Goal: Task Accomplishment & Management: Manage account settings

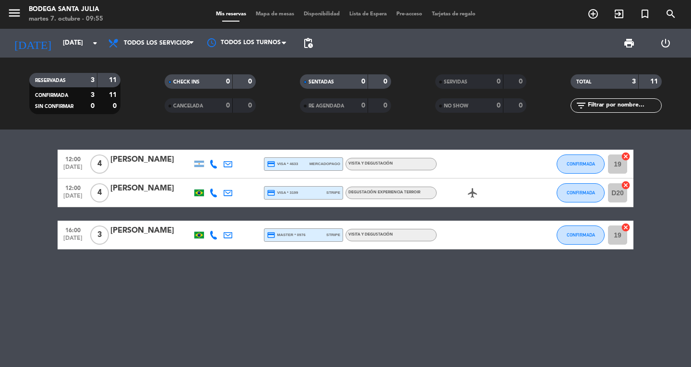
click at [71, 235] on span "[DATE]" at bounding box center [73, 240] width 24 height 11
drag, startPoint x: 36, startPoint y: 239, endPoint x: 48, endPoint y: 238, distance: 12.5
click at [36, 239] on bookings-row "12:00 [DATE] 4 [PERSON_NAME] credit_card visa * 4633 mercadopago Visita y Degus…" at bounding box center [345, 200] width 691 height 100
click at [20, 17] on icon "menu" at bounding box center [14, 13] width 14 height 14
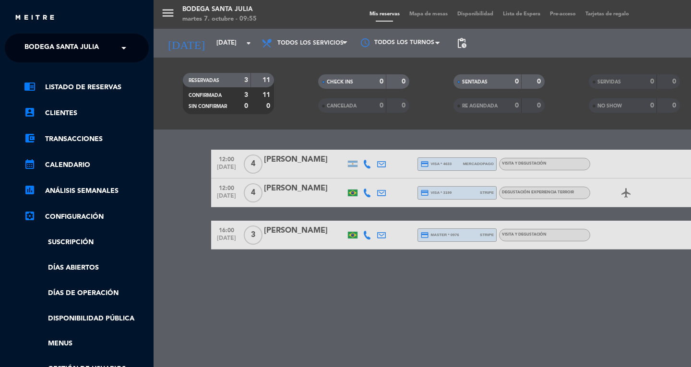
click at [42, 41] on span "Bodega Santa Julia" at bounding box center [61, 48] width 74 height 20
drag, startPoint x: 42, startPoint y: 66, endPoint x: 43, endPoint y: 74, distance: 8.2
click at [43, 71] on div "chrome_reader_mode Listado de Reservas account_box Clientes account_balance_wal…" at bounding box center [77, 245] width 158 height 366
drag, startPoint x: 43, startPoint y: 54, endPoint x: 42, endPoint y: 59, distance: 5.3
click at [42, 56] on span "Bodega Santa Julia" at bounding box center [61, 48] width 74 height 20
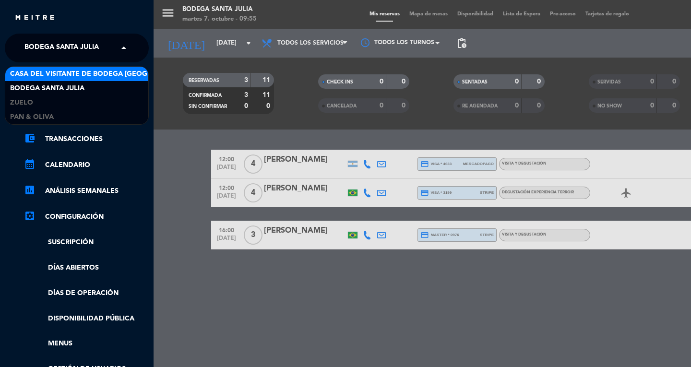
click at [40, 80] on div "Casa del Visitante de Bodega [GEOGRAPHIC_DATA][PERSON_NAME]" at bounding box center [76, 74] width 143 height 14
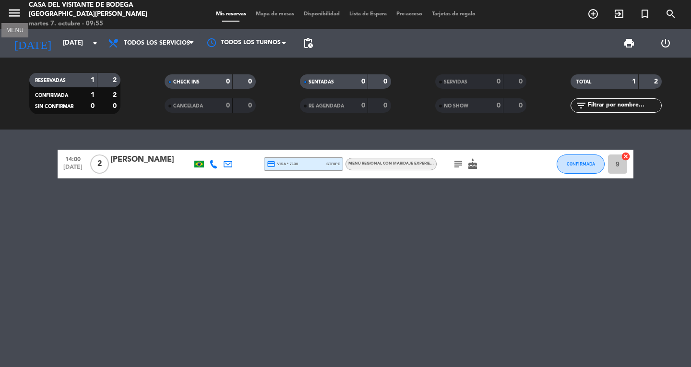
click at [12, 12] on icon "menu" at bounding box center [14, 13] width 14 height 14
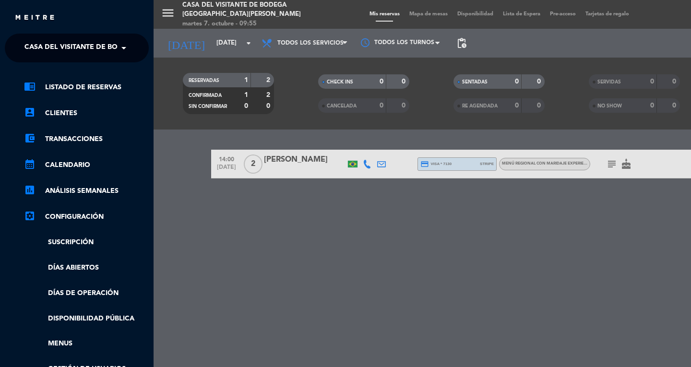
click at [231, 162] on div "menu Casa del Visitante de Bodega Santa [PERSON_NAME][DATE] 7. octubre - 09:55 …" at bounding box center [499, 183] width 691 height 367
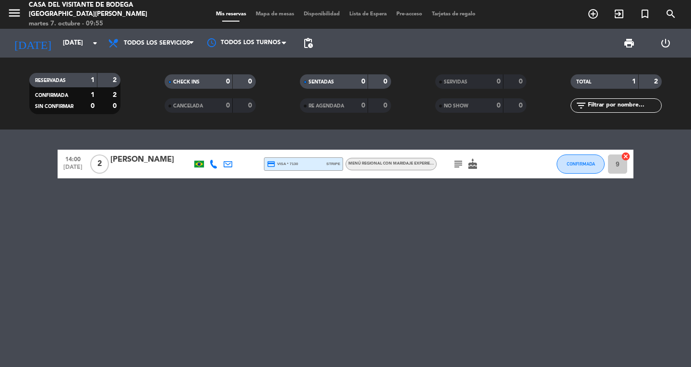
click at [459, 162] on icon "subject" at bounding box center [458, 164] width 12 height 12
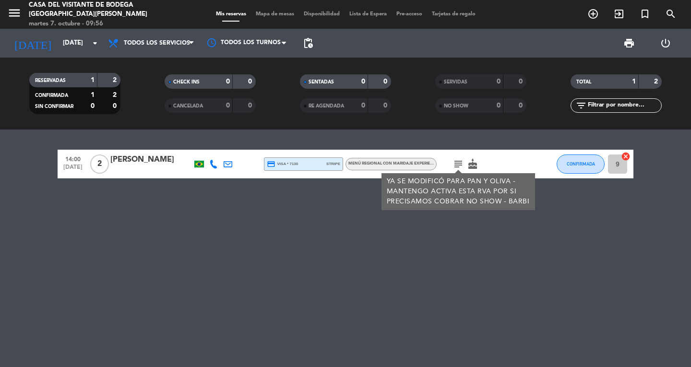
click at [40, 149] on div "14:00 [DATE] 2 [PERSON_NAME] credit_card visa * 7130 stripe Menú Regional con m…" at bounding box center [345, 248] width 691 height 237
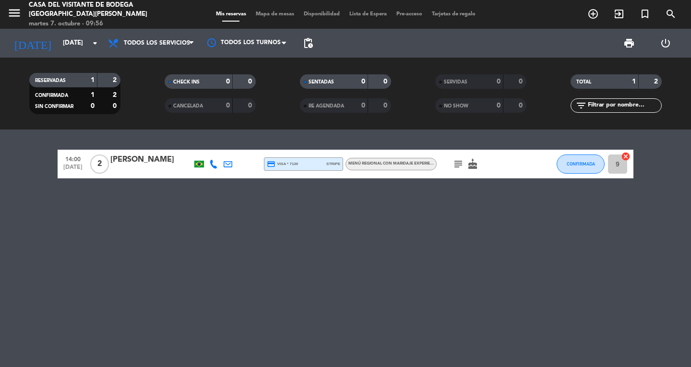
click at [23, 18] on span "menu" at bounding box center [18, 14] width 22 height 23
click at [16, 9] on icon "menu" at bounding box center [14, 13] width 14 height 14
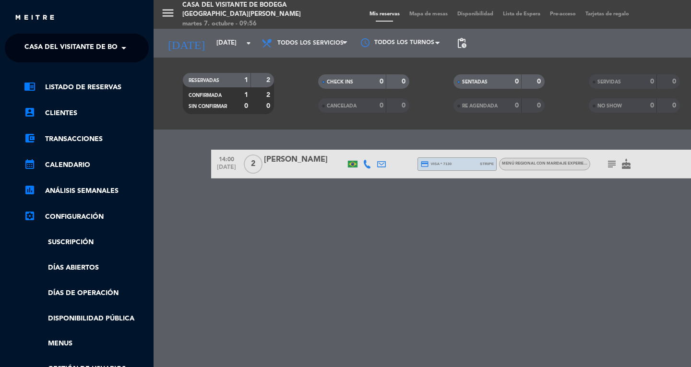
click at [63, 41] on span "Casa del Visitante de Bodega [GEOGRAPHIC_DATA][PERSON_NAME]" at bounding box center [144, 48] width 241 height 20
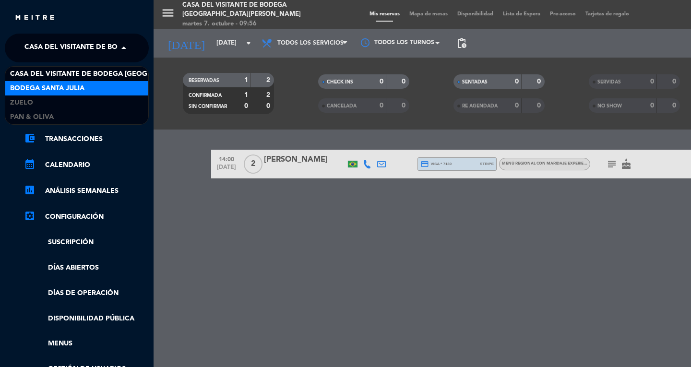
click at [50, 84] on span "Bodega Santa Julia" at bounding box center [47, 88] width 74 height 11
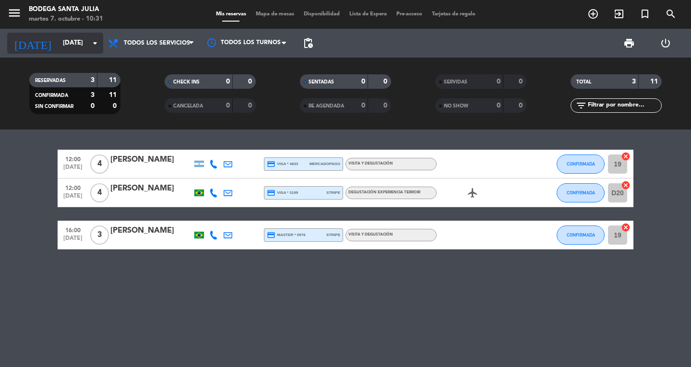
click at [92, 42] on icon "arrow_drop_down" at bounding box center [95, 43] width 12 height 12
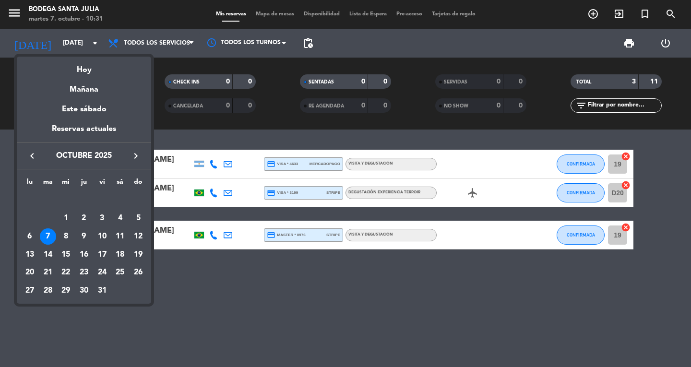
click at [44, 234] on div "7" at bounding box center [48, 236] width 16 height 16
